Goal: Task Accomplishment & Management: Manage account settings

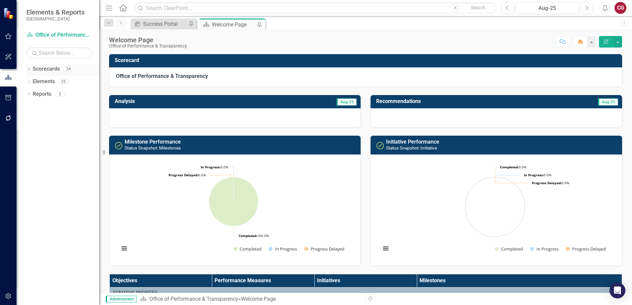
click at [29, 71] on icon "Dropdown" at bounding box center [28, 70] width 5 height 4
click at [32, 81] on icon "Dropdown" at bounding box center [32, 81] width 5 height 4
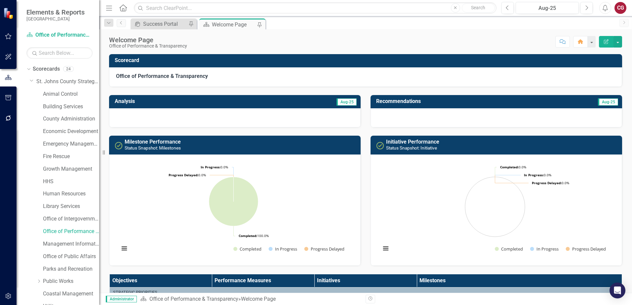
scroll to position [33, 0]
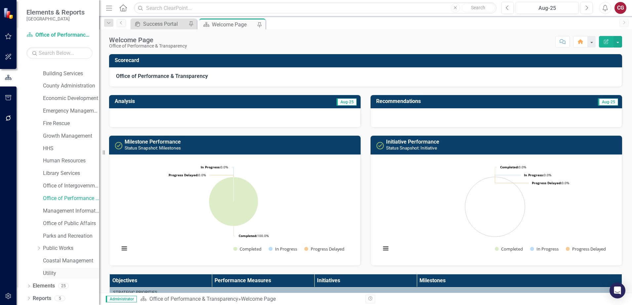
click at [55, 272] on link "Utility" at bounding box center [71, 274] width 56 height 8
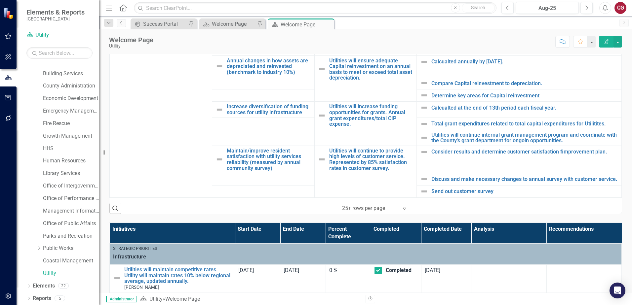
click at [403, 210] on icon at bounding box center [404, 209] width 3 height 2
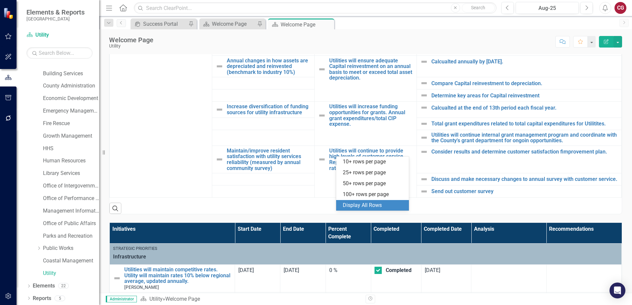
click at [367, 205] on div "Display All Rows" at bounding box center [374, 206] width 62 height 8
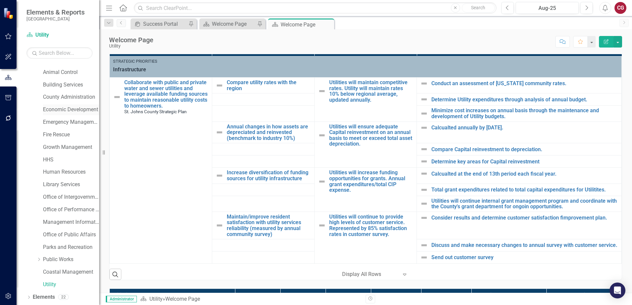
scroll to position [34, 0]
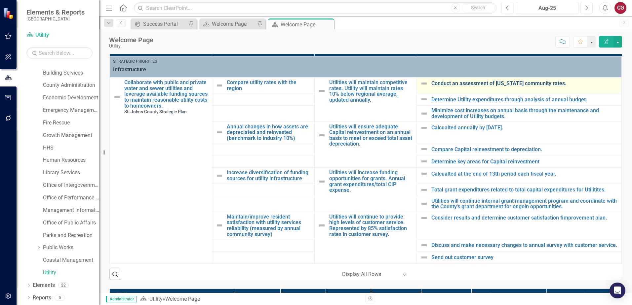
click at [446, 81] on link "Conduct an assessment of [US_STATE] community rates." at bounding box center [524, 84] width 187 height 6
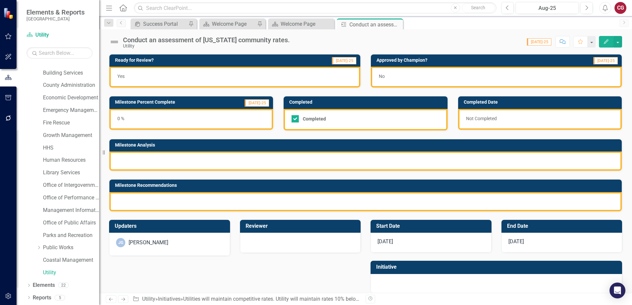
checkbox input "true"
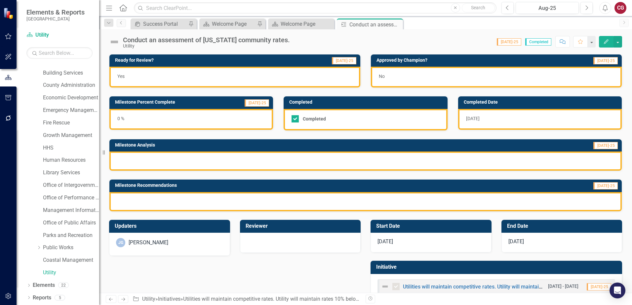
click at [123, 8] on icon "Home" at bounding box center [123, 7] width 9 height 7
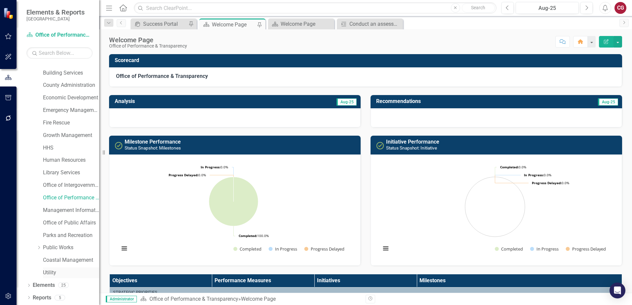
click at [50, 274] on link "Utility" at bounding box center [71, 273] width 56 height 8
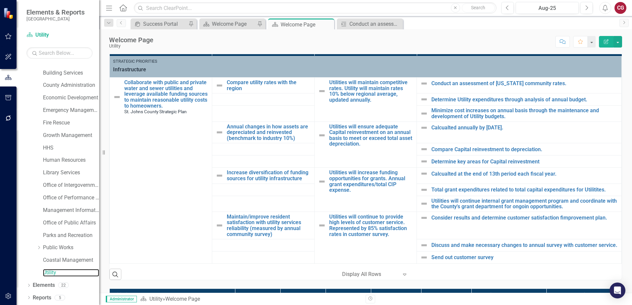
scroll to position [198, 0]
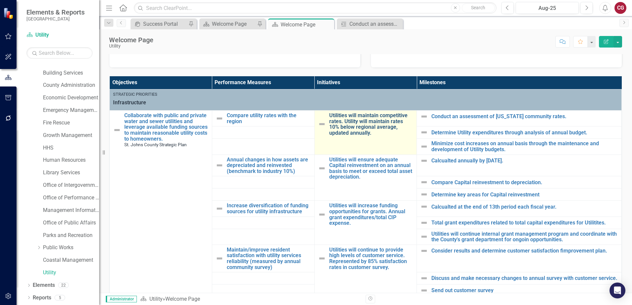
click at [363, 126] on link "Utilities will maintain competitive rates. Utility will maintain rates 10% belo…" at bounding box center [371, 124] width 84 height 23
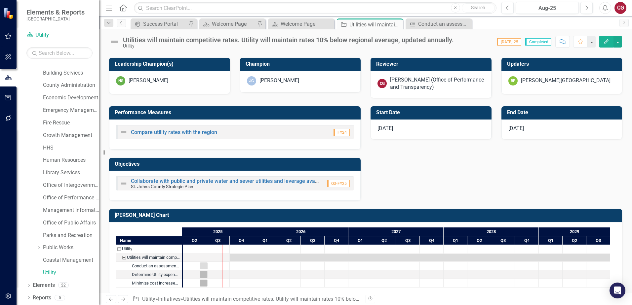
scroll to position [259, 0]
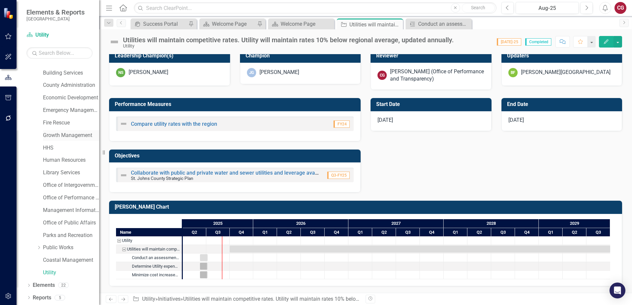
click at [54, 134] on link "Growth Management" at bounding box center [71, 136] width 56 height 8
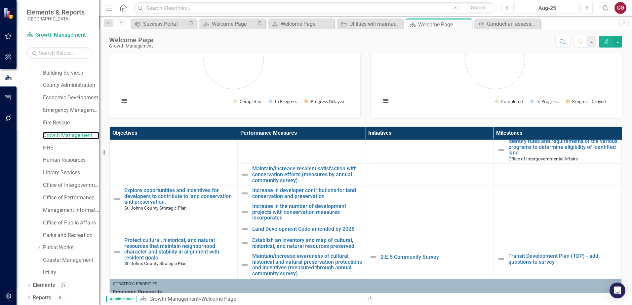
scroll to position [463, 0]
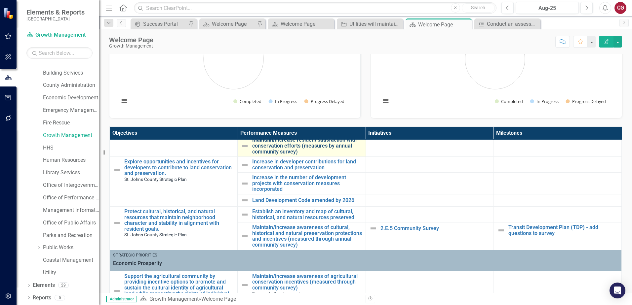
click at [298, 149] on link "Maintain/increase resident satisfaction with conservation efforts (measures by …" at bounding box center [307, 146] width 110 height 18
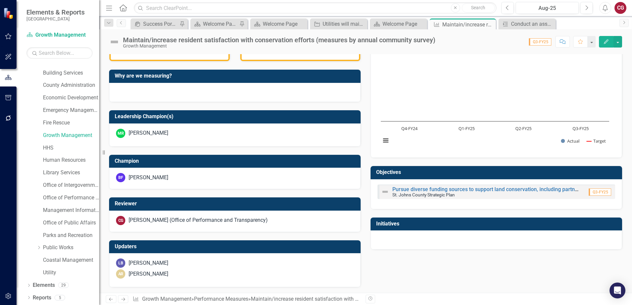
scroll to position [189, 0]
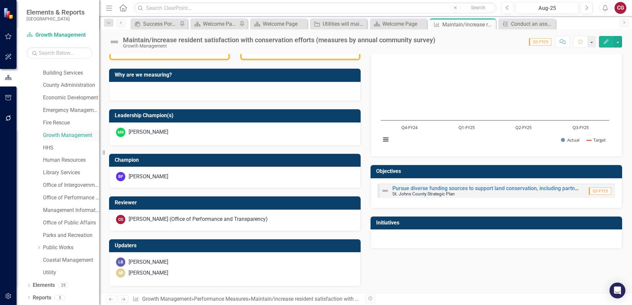
click at [71, 133] on link "Growth Management" at bounding box center [71, 136] width 56 height 8
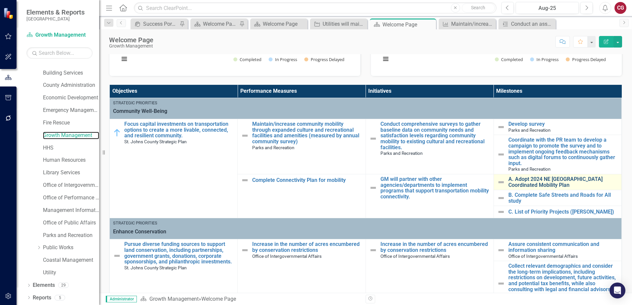
scroll to position [132, 0]
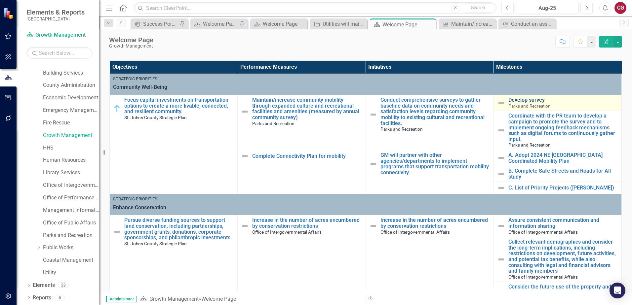
click at [517, 101] on link "Develop survey" at bounding box center [563, 100] width 110 height 6
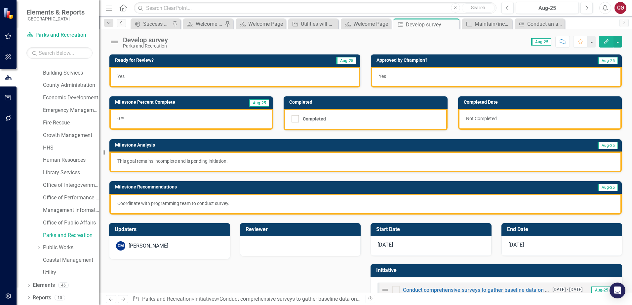
click at [121, 24] on icon "Previous" at bounding box center [121, 23] width 5 height 4
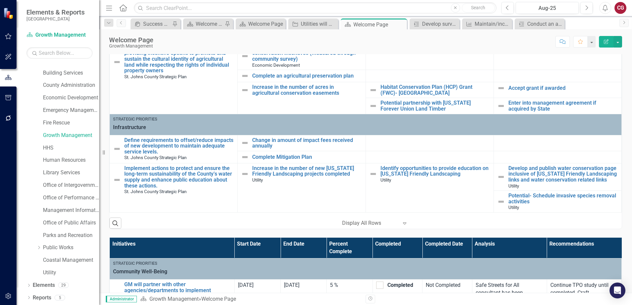
scroll to position [198, 0]
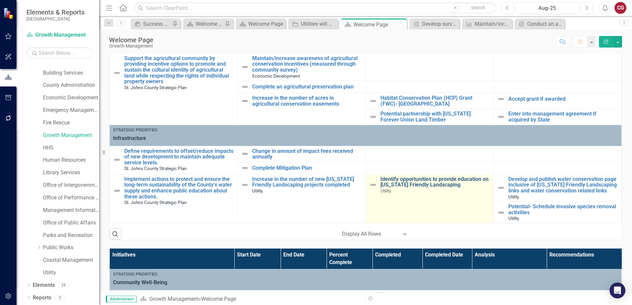
click at [393, 176] on link "Identify opportunities to provide education on [US_STATE] Friendly Landscaping" at bounding box center [435, 182] width 110 height 12
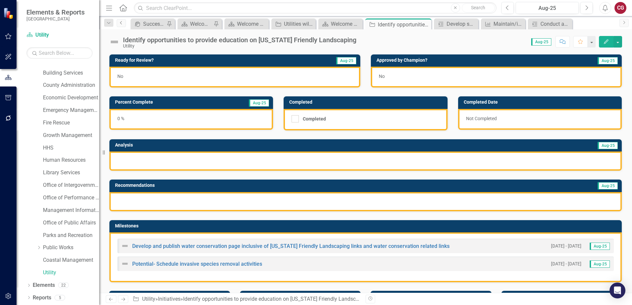
click at [121, 25] on link "Previous" at bounding box center [121, 23] width 9 height 8
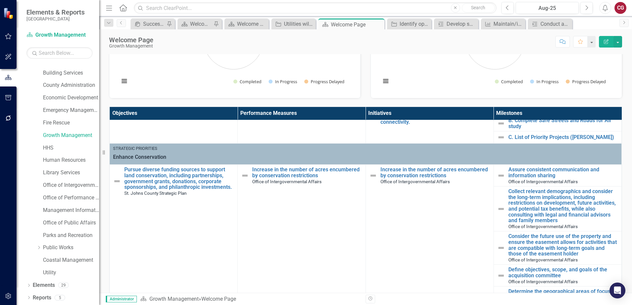
scroll to position [99, 0]
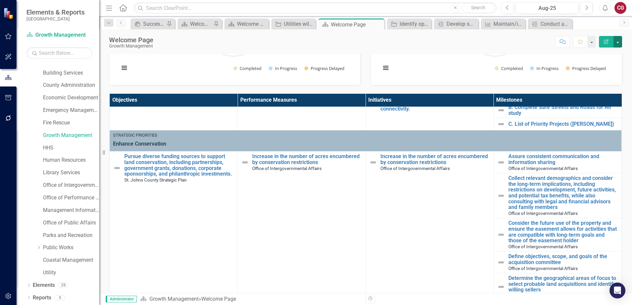
click at [620, 42] on button "button" at bounding box center [617, 42] width 9 height 12
click at [594, 91] on link "PDF Export to PDF" at bounding box center [595, 93] width 54 height 12
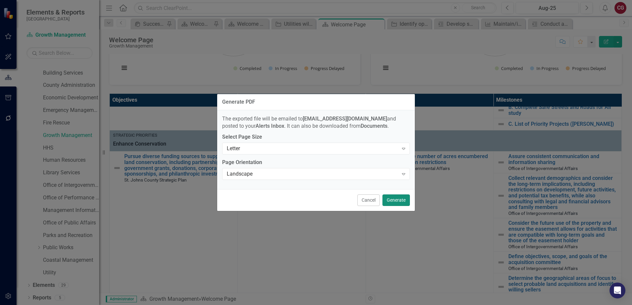
click at [397, 200] on button "Generate" at bounding box center [395, 201] width 27 height 12
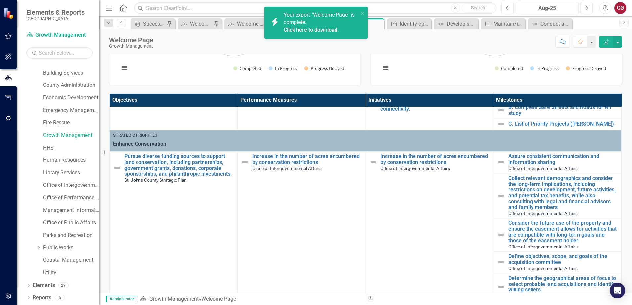
click at [301, 27] on link "Click here to download." at bounding box center [312, 30] width 56 height 6
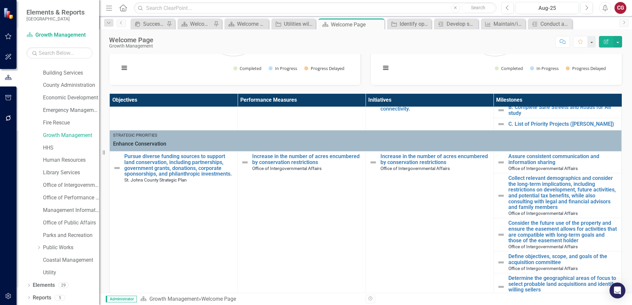
click at [7, 297] on icon "button" at bounding box center [8, 296] width 6 height 6
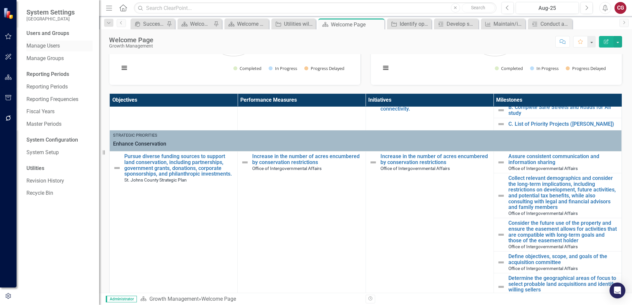
click at [40, 48] on link "Manage Users" at bounding box center [59, 46] width 66 height 8
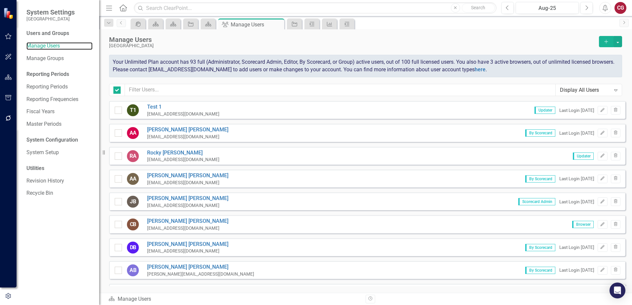
checkbox input "false"
click at [179, 92] on input "text" at bounding box center [340, 90] width 431 height 12
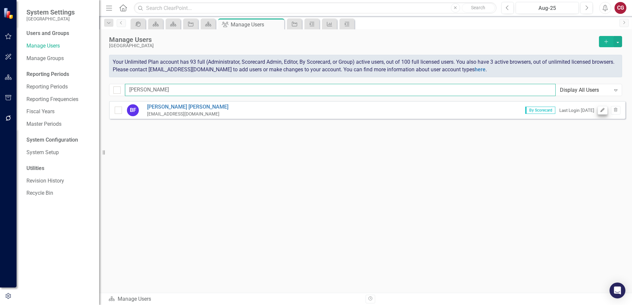
type input "[PERSON_NAME]"
click at [601, 110] on icon "Edit" at bounding box center [602, 110] width 5 height 4
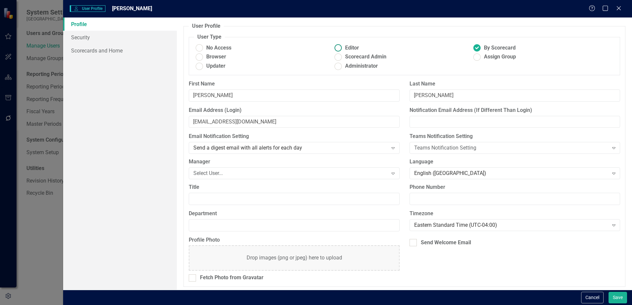
click at [345, 47] on span "Editor" at bounding box center [352, 48] width 14 height 8
click at [343, 47] on input "Editor" at bounding box center [338, 48] width 10 height 10
radio input "true"
click at [474, 47] on ins at bounding box center [477, 48] width 10 height 10
click at [474, 47] on input "By Scorecard" at bounding box center [477, 48] width 10 height 10
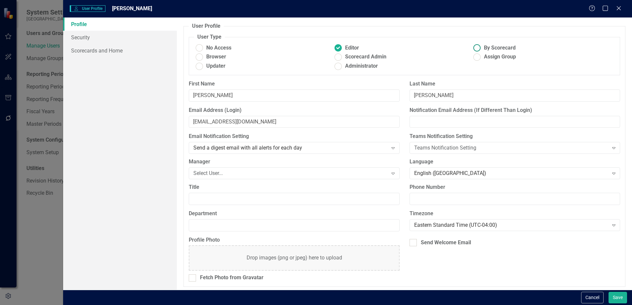
radio input "true"
click at [617, 293] on button "Save" at bounding box center [617, 298] width 19 height 12
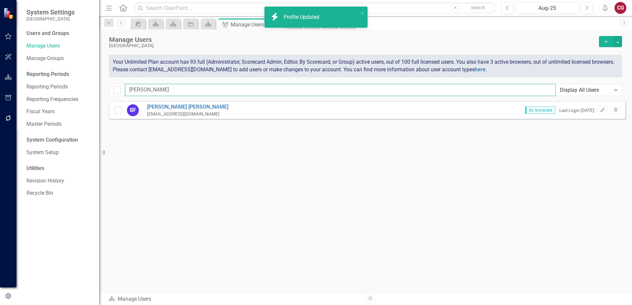
click at [227, 84] on input "[PERSON_NAME]" at bounding box center [340, 90] width 431 height 12
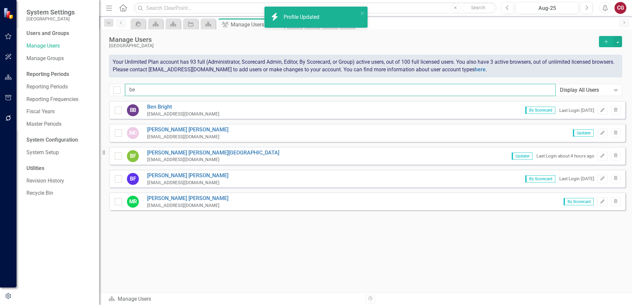
type input "b"
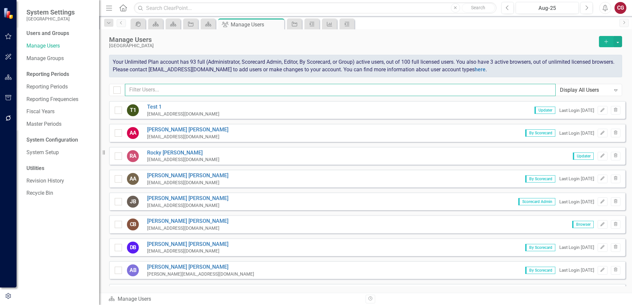
type input "j"
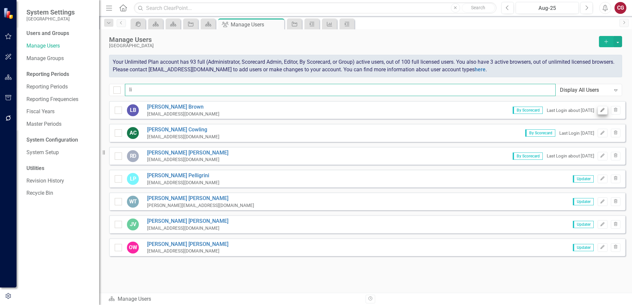
type input "li"
click at [602, 111] on icon "Edit" at bounding box center [602, 110] width 5 height 4
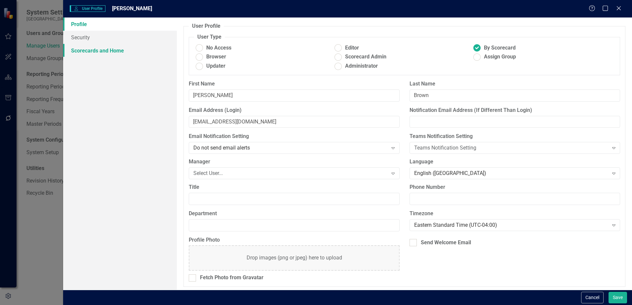
click at [107, 51] on link "Scorecards and Home" at bounding box center [120, 50] width 114 height 13
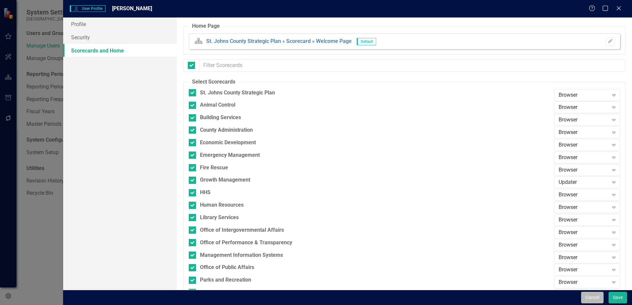
click at [584, 297] on button "Cancel" at bounding box center [592, 298] width 22 height 12
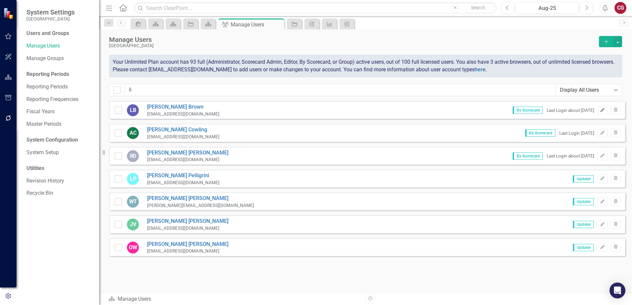
click at [604, 113] on button "Edit" at bounding box center [603, 110] width 10 height 9
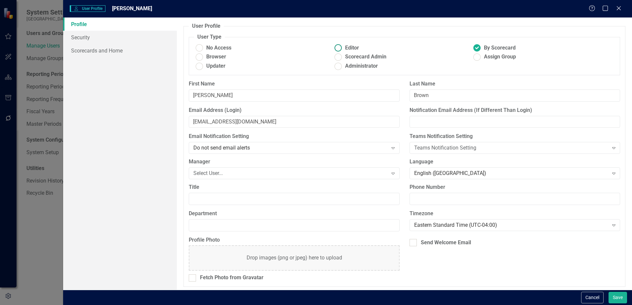
click at [339, 46] on ins at bounding box center [338, 48] width 10 height 10
click at [339, 46] on input "Editor" at bounding box center [338, 48] width 10 height 10
radio input "true"
click at [613, 298] on button "Save" at bounding box center [617, 298] width 19 height 12
